Goal: Obtain resource: Download file/media

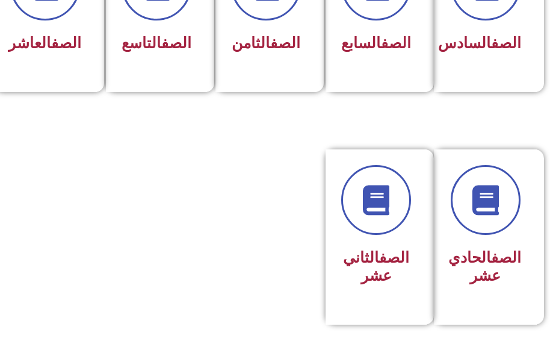
scroll to position [722, 0]
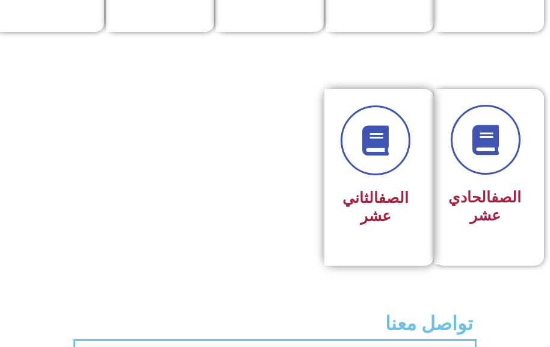
click at [406, 175] on div at bounding box center [376, 140] width 70 height 70
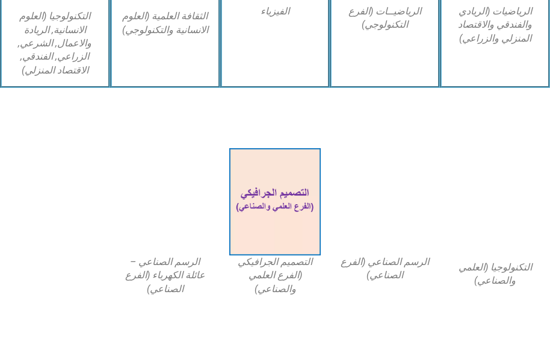
scroll to position [724, 0]
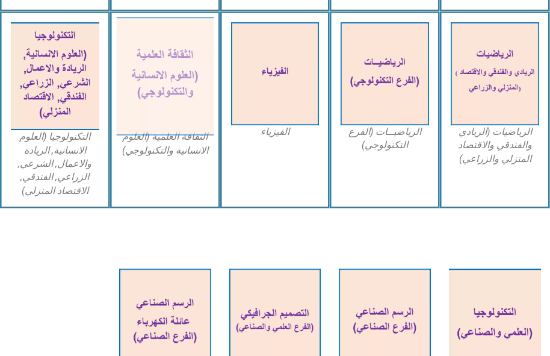
click at [166, 109] on img at bounding box center [164, 76] width 97 height 119
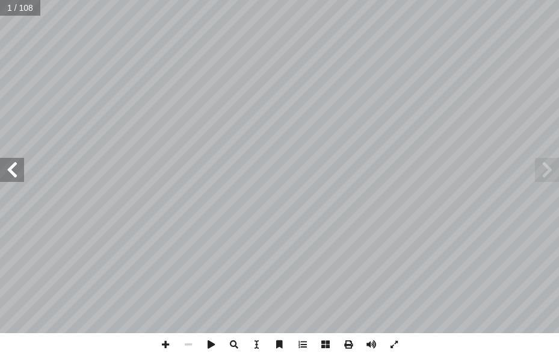
click at [10, 173] on span at bounding box center [12, 170] width 24 height 24
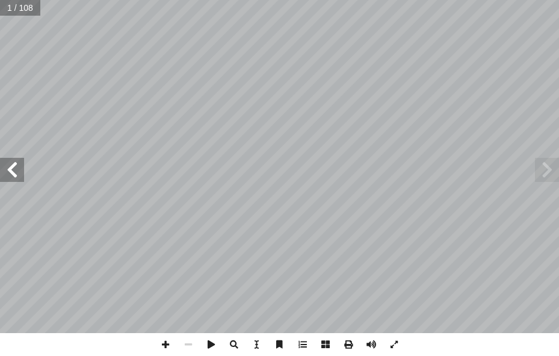
click at [10, 173] on span at bounding box center [12, 170] width 24 height 24
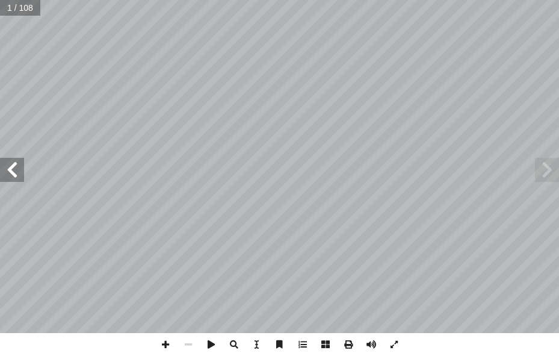
click at [10, 173] on span at bounding box center [12, 170] width 24 height 24
click at [8, 175] on span at bounding box center [12, 170] width 24 height 24
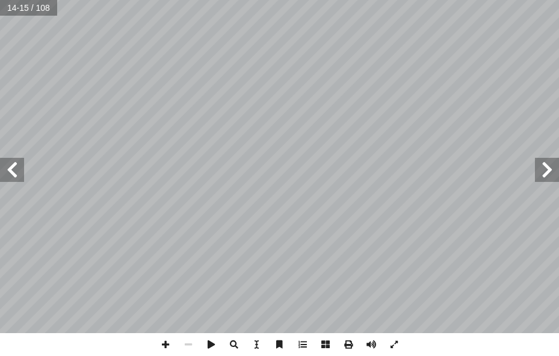
click at [10, 175] on span at bounding box center [12, 170] width 24 height 24
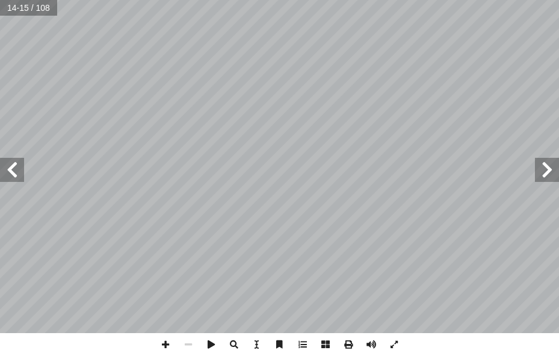
click at [10, 175] on span at bounding box center [12, 170] width 24 height 24
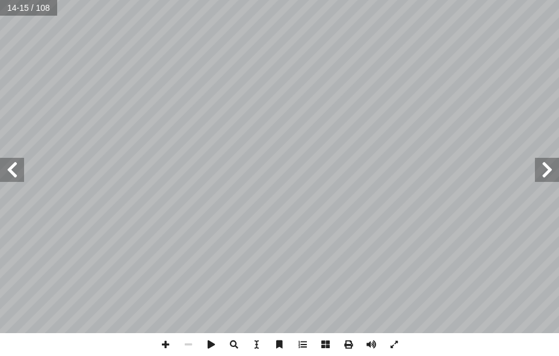
click at [10, 175] on span at bounding box center [12, 170] width 24 height 24
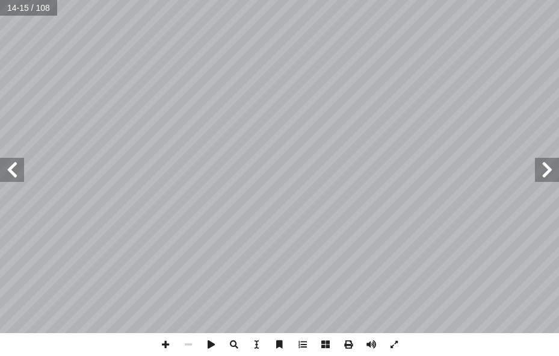
click at [10, 175] on span at bounding box center [12, 170] width 24 height 24
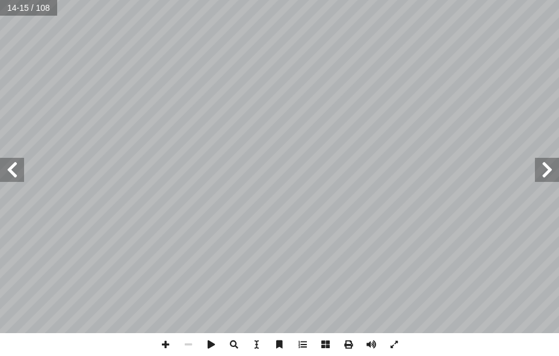
click at [10, 175] on span at bounding box center [12, 170] width 24 height 24
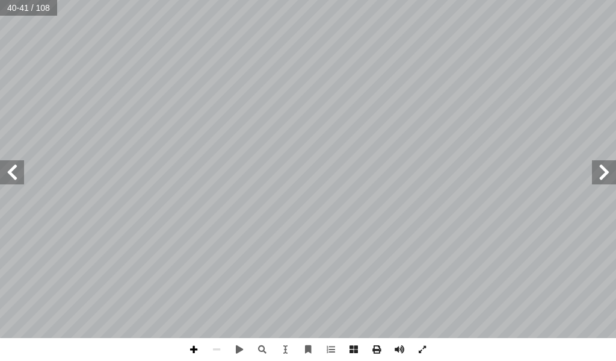
click at [193, 347] on span at bounding box center [193, 349] width 23 height 23
click at [222, 350] on span at bounding box center [216, 349] width 23 height 23
click at [374, 355] on span at bounding box center [376, 349] width 23 height 23
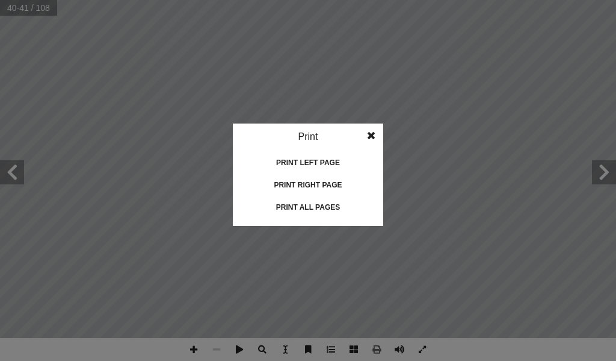
click at [307, 135] on div "Print" at bounding box center [308, 136] width 151 height 26
click at [305, 135] on div "Print" at bounding box center [308, 136] width 151 height 26
click at [345, 208] on div "Print all pages" at bounding box center [308, 206] width 120 height 19
